Goal: Task Accomplishment & Management: Use online tool/utility

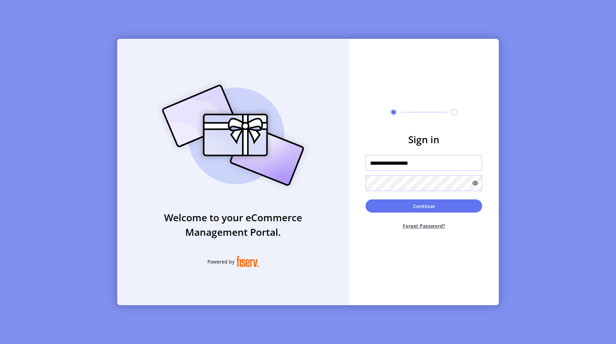
click at [419, 157] on input "**********" at bounding box center [424, 163] width 117 height 16
paste input "text"
type input "**********"
click at [389, 208] on button "Continue" at bounding box center [424, 205] width 117 height 13
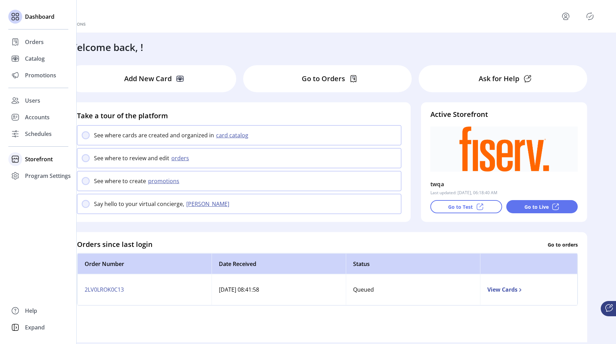
click at [31, 157] on span "Storefront" at bounding box center [39, 159] width 28 height 8
click at [42, 176] on span "Configuration" at bounding box center [43, 173] width 36 height 8
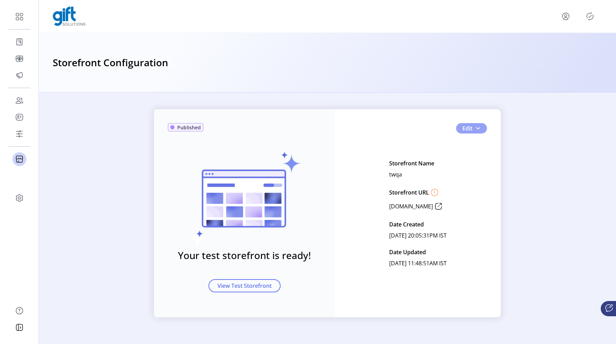
click at [483, 123] on button "Edit" at bounding box center [471, 128] width 31 height 10
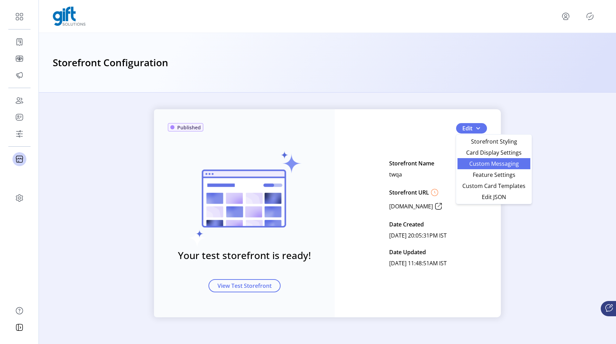
click at [480, 163] on span "Custom Messaging" at bounding box center [494, 164] width 65 height 6
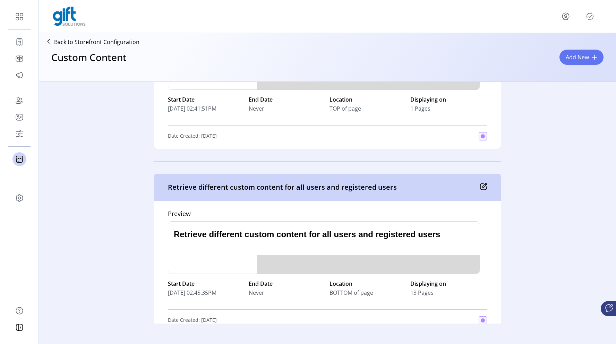
scroll to position [3620, 0]
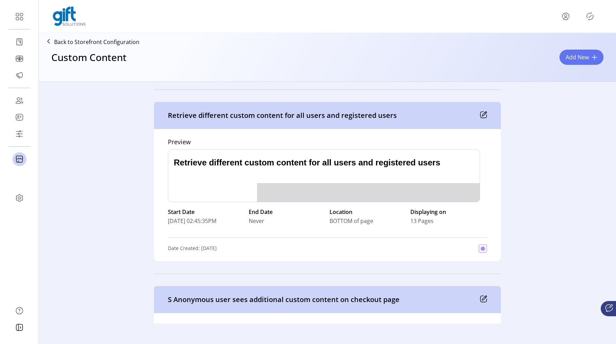
click at [480, 114] on icon at bounding box center [483, 114] width 7 height 7
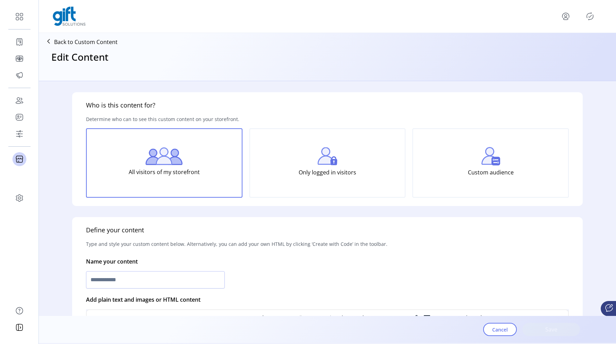
type input "**********"
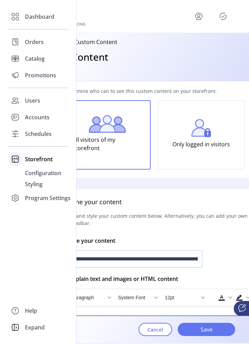
click at [22, 162] on div at bounding box center [15, 159] width 14 height 17
click at [43, 162] on span "Storefront" at bounding box center [39, 159] width 28 height 8
click at [46, 173] on span "Configuration" at bounding box center [43, 173] width 36 height 8
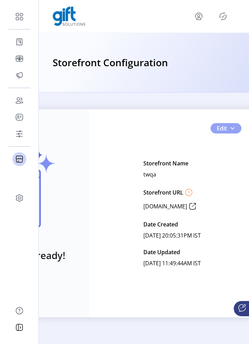
click at [235, 131] on button "Edit" at bounding box center [226, 128] width 31 height 10
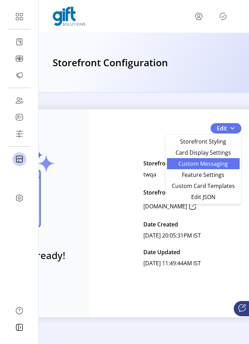
click at [220, 169] on link "Custom Messaging" at bounding box center [203, 163] width 73 height 11
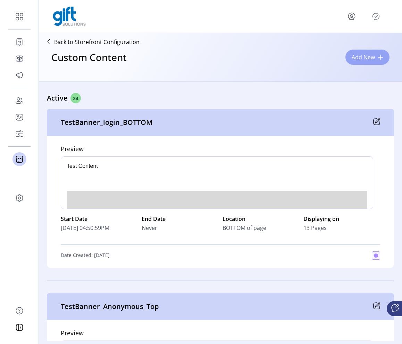
click at [379, 61] on button "Add New" at bounding box center [367, 57] width 44 height 15
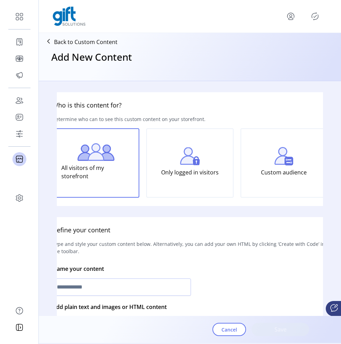
scroll to position [0, 32]
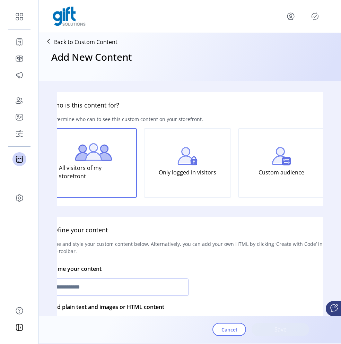
click at [308, 178] on div "Custom audience" at bounding box center [281, 162] width 87 height 69
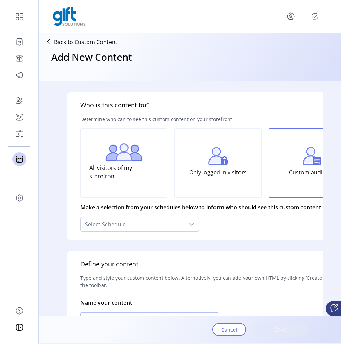
scroll to position [0, 0]
click at [123, 173] on p "All visitors of my storefront" at bounding box center [125, 172] width 69 height 22
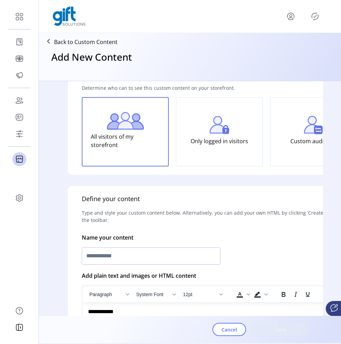
scroll to position [36, 0]
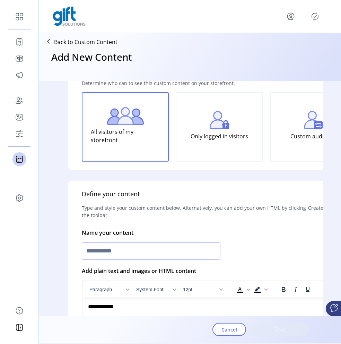
click at [305, 123] on img at bounding box center [313, 120] width 19 height 18
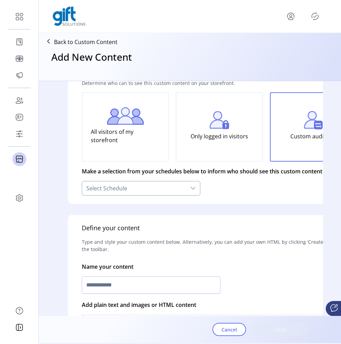
click at [173, 186] on div "Select Schedule" at bounding box center [134, 188] width 104 height 14
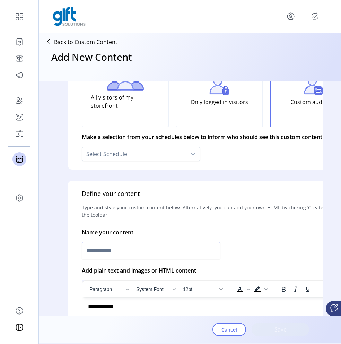
scroll to position [44, 0]
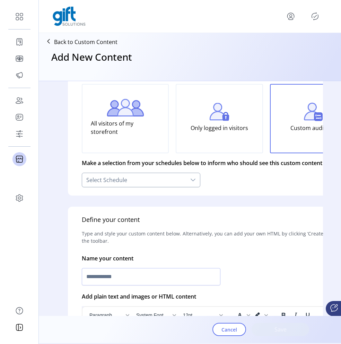
click at [161, 181] on div "Select Schedule" at bounding box center [134, 180] width 104 height 14
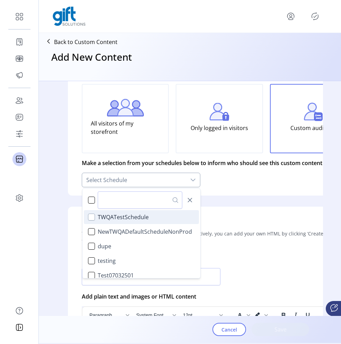
click at [89, 219] on div "TWQATestSchedule" at bounding box center [91, 217] width 7 height 7
click at [263, 207] on div "Define your content Type and style your custom content below. Alternatively, yo…" at bounding box center [219, 330] width 303 height 247
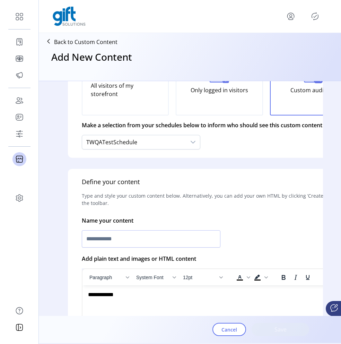
scroll to position [87, 0]
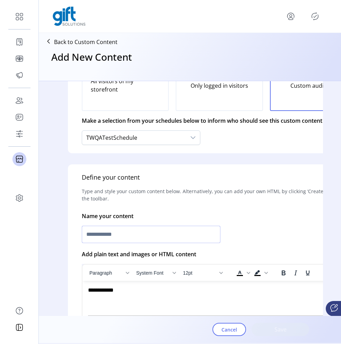
click at [124, 235] on input "text" at bounding box center [151, 234] width 139 height 17
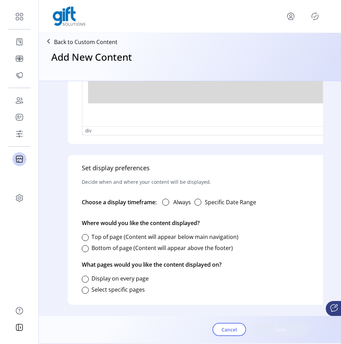
scroll to position [359, 0]
type input "**********"
click at [168, 199] on div at bounding box center [165, 202] width 7 height 7
click at [85, 234] on div at bounding box center [85, 237] width 7 height 7
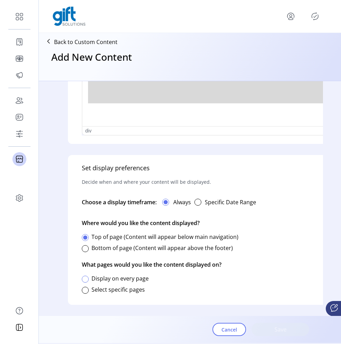
click at [86, 276] on div at bounding box center [85, 279] width 7 height 7
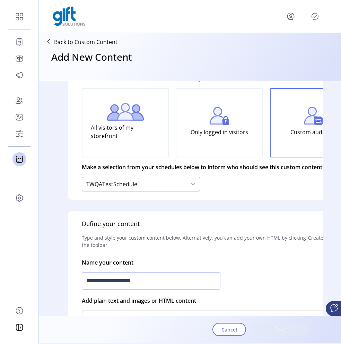
scroll to position [46, 0]
